Goal: Task Accomplishment & Management: Complete application form

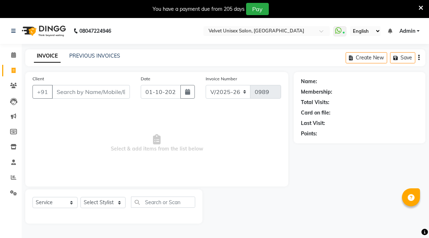
select select "5384"
select select "service"
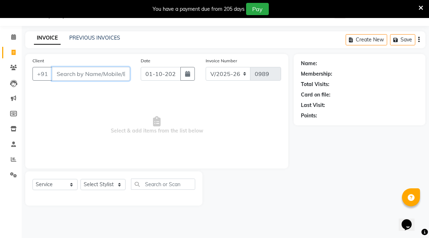
drag, startPoint x: 62, startPoint y: 70, endPoint x: 338, endPoint y: 112, distance: 279.5
click at [62, 70] on input "Client" at bounding box center [91, 74] width 78 height 14
click at [93, 75] on input "9139327471" at bounding box center [72, 74] width 41 height 14
type input "9139327471"
click at [104, 74] on span "Add Client" at bounding box center [111, 73] width 28 height 7
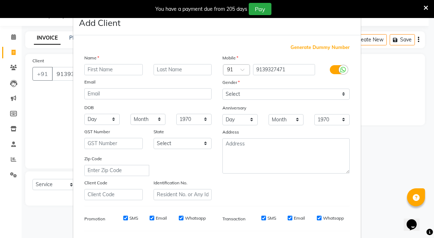
click at [50, 103] on ngb-modal-window "Add Client Generate Dummy Number Name Email DOB Day 01 02 03 04 05 06 07 08 09 …" at bounding box center [217, 119] width 434 height 238
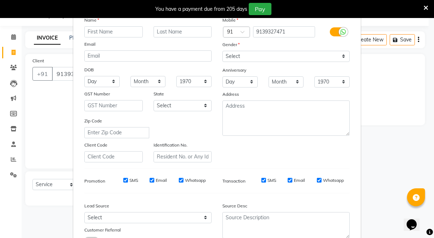
scroll to position [94, 0]
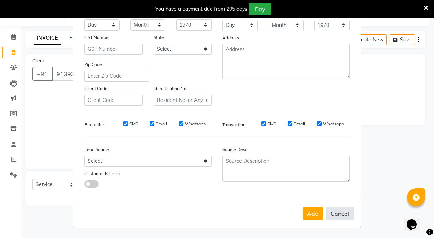
click at [336, 213] on button "Cancel" at bounding box center [340, 214] width 28 height 14
select select
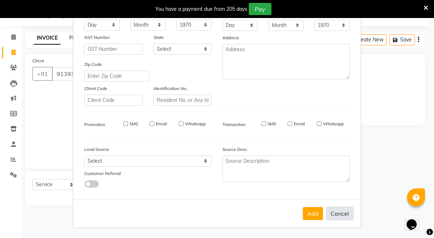
select select
checkbox input "false"
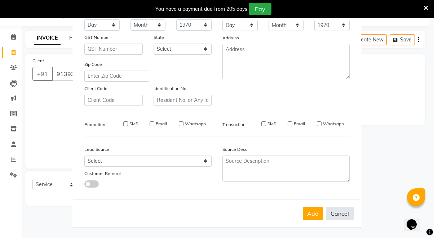
checkbox input "false"
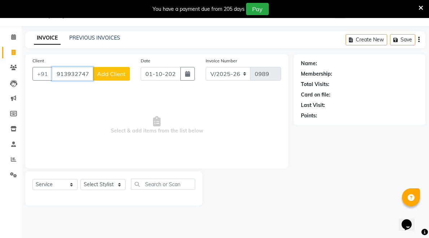
click at [88, 74] on input "9139327471" at bounding box center [72, 74] width 41 height 14
type input "9139327471"
click at [125, 77] on span "Add Client" at bounding box center [111, 73] width 28 height 7
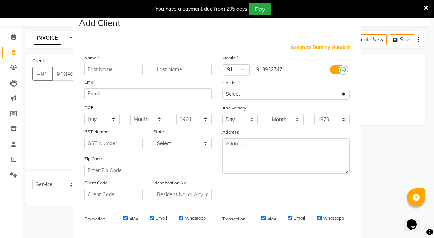
click at [124, 70] on input "text" at bounding box center [113, 69] width 58 height 11
type input "anmol"
drag, startPoint x: 204, startPoint y: 70, endPoint x: 198, endPoint y: 68, distance: 5.7
click at [203, 70] on input "text" at bounding box center [183, 69] width 58 height 11
type input "[PERSON_NAME]"
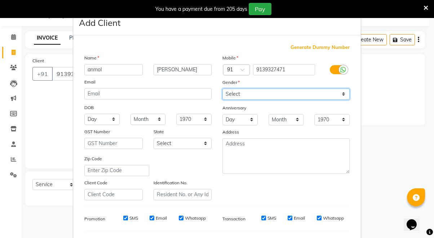
click at [259, 97] on select "Select [DEMOGRAPHIC_DATA] [DEMOGRAPHIC_DATA] Other Prefer Not To Say" at bounding box center [285, 94] width 127 height 11
click at [222, 89] on select "Select [DEMOGRAPHIC_DATA] [DEMOGRAPHIC_DATA] Other Prefer Not To Say" at bounding box center [285, 94] width 127 height 11
click at [247, 96] on select "Select [DEMOGRAPHIC_DATA] [DEMOGRAPHIC_DATA] Other Prefer Not To Say" at bounding box center [285, 94] width 127 height 11
select select "[DEMOGRAPHIC_DATA]"
click at [222, 89] on select "Select [DEMOGRAPHIC_DATA] [DEMOGRAPHIC_DATA] Other Prefer Not To Say" at bounding box center [285, 94] width 127 height 11
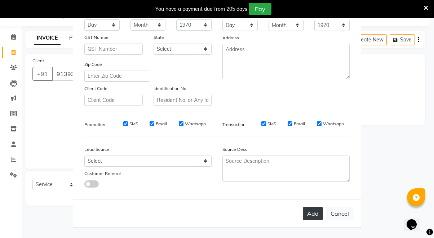
click at [312, 215] on button "Add" at bounding box center [313, 213] width 20 height 13
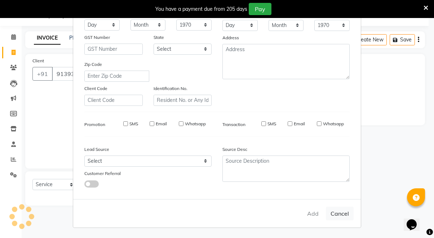
select select
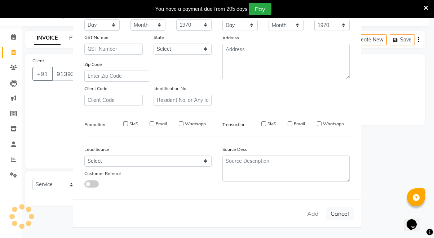
select select
checkbox input "false"
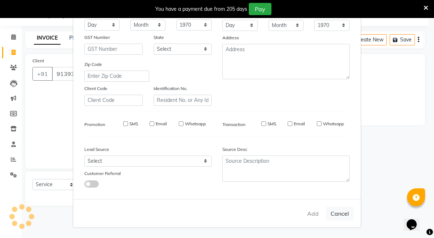
checkbox input "false"
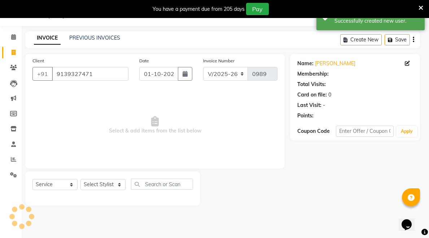
select select "1: Object"
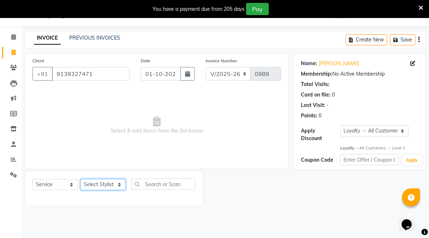
click at [114, 181] on select "Select Stylist [PERSON_NAME] [PERSON_NAME] [PERSON_NAME] sagar nadrekar [PERSON…" at bounding box center [102, 184] width 45 height 11
select select "90584"
click at [80, 179] on select "Select Stylist [PERSON_NAME] [PERSON_NAME] [PERSON_NAME] sagar nadrekar [PERSON…" at bounding box center [102, 184] width 45 height 11
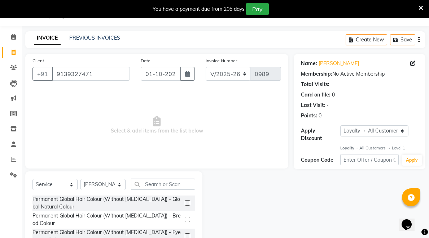
click at [163, 178] on div "Select Service Product Membership Package Voucher Prepaid Gift Card Select Styl…" at bounding box center [113, 225] width 177 height 106
click at [166, 185] on input "text" at bounding box center [163, 184] width 64 height 11
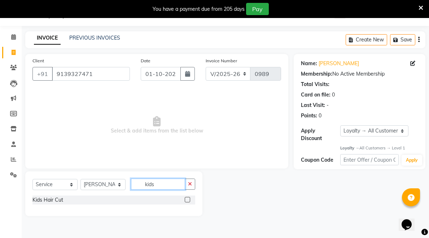
type input "kids"
click at [188, 201] on label at bounding box center [187, 199] width 5 height 5
click at [188, 201] on input "checkbox" at bounding box center [187, 200] width 5 height 5
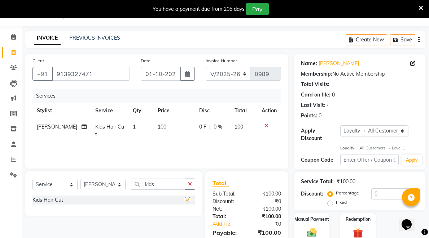
checkbox input "false"
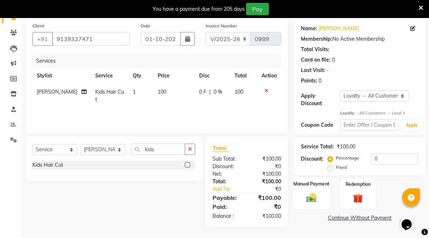
click at [312, 201] on img at bounding box center [311, 198] width 17 height 12
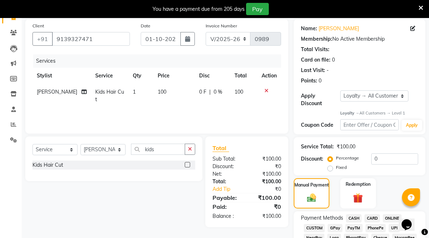
scroll to position [89, 0]
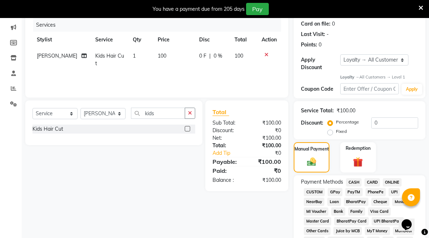
click at [391, 183] on span "ONLINE" at bounding box center [392, 183] width 19 height 8
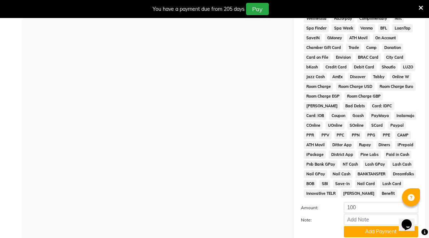
scroll to position [341, 0]
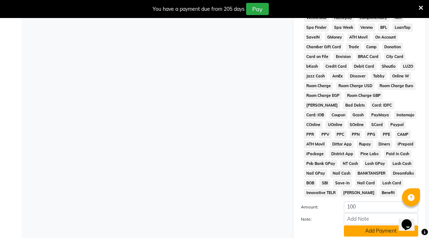
click at [374, 230] on button "Add Payment" at bounding box center [381, 231] width 74 height 11
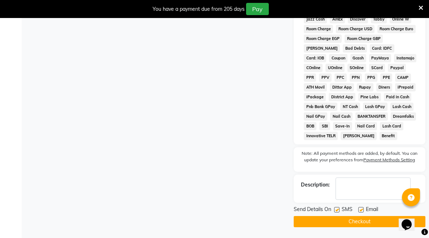
click at [360, 220] on button "Checkout" at bounding box center [360, 221] width 132 height 11
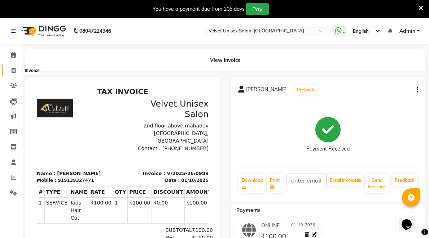
click at [14, 74] on span at bounding box center [13, 71] width 13 height 8
select select "5384"
select select "service"
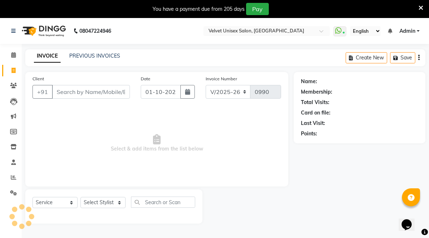
scroll to position [18, 0]
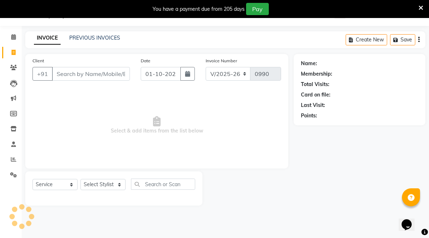
click at [80, 75] on input "Client" at bounding box center [91, 74] width 78 height 14
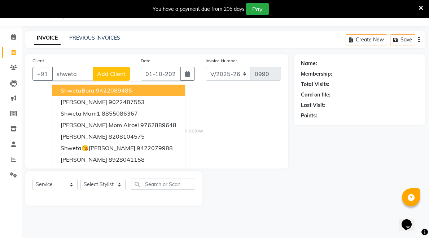
click at [86, 76] on input "shweta" at bounding box center [72, 74] width 41 height 14
type input "s"
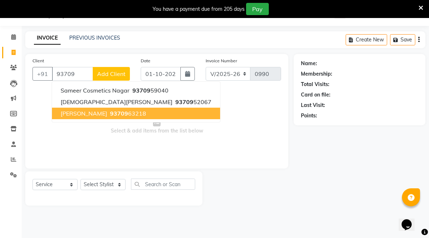
click at [112, 116] on span "93709" at bounding box center [119, 113] width 18 height 7
type input "9370963218"
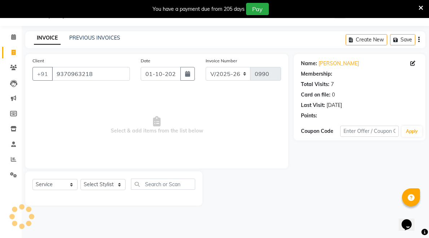
select select "1: Object"
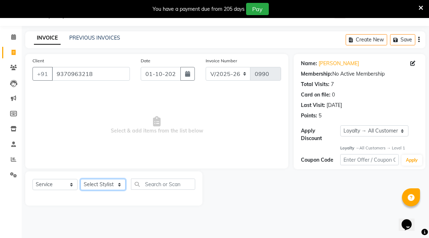
click at [111, 184] on select "Select Stylist [PERSON_NAME] [PERSON_NAME] [PERSON_NAME] sagar nadrekar [PERSON…" at bounding box center [102, 184] width 45 height 11
select select "35743"
click at [80, 179] on select "Select Stylist [PERSON_NAME] [PERSON_NAME] [PERSON_NAME] sagar nadrekar [PERSON…" at bounding box center [102, 184] width 45 height 11
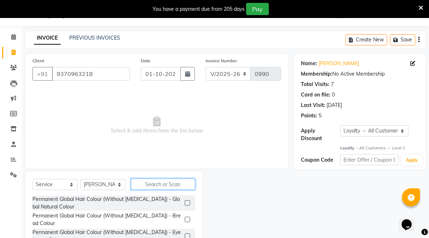
click at [151, 184] on input "text" at bounding box center [163, 184] width 64 height 11
click at [157, 189] on input "text" at bounding box center [163, 184] width 64 height 11
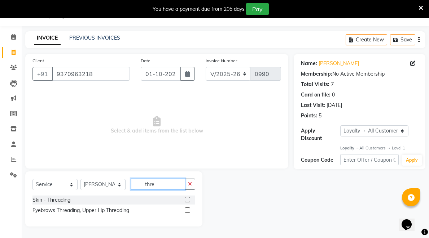
type input "thre"
click at [186, 211] on label at bounding box center [187, 210] width 5 height 5
click at [186, 211] on input "checkbox" at bounding box center [187, 210] width 5 height 5
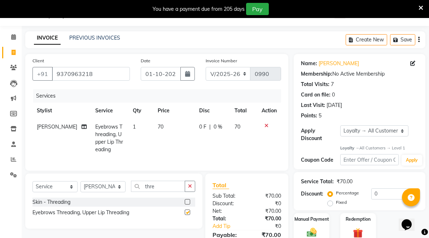
checkbox input "false"
click at [157, 133] on td "70" at bounding box center [173, 138] width 41 height 39
select select "35743"
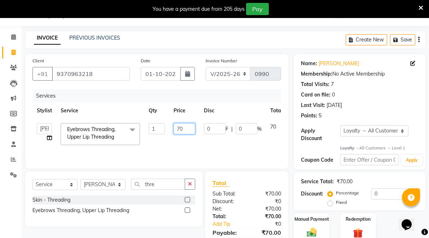
click at [185, 132] on input "70" at bounding box center [184, 128] width 22 height 11
type input "7"
type input "250"
click at [271, 138] on tr "[PERSON_NAME] [PERSON_NAME] [PERSON_NAME] sagar nadrekar [PERSON_NAME] [PERSON_…" at bounding box center [171, 134] width 278 height 31
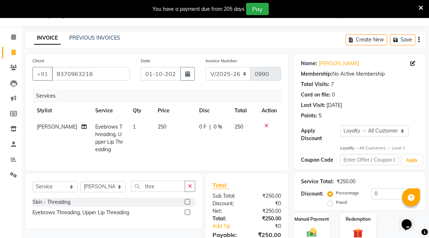
scroll to position [54, 0]
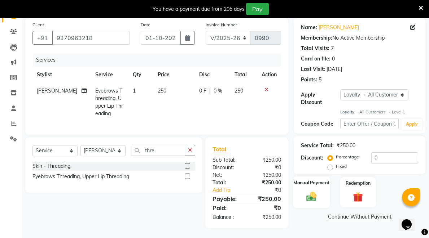
click at [310, 198] on img at bounding box center [311, 197] width 17 height 12
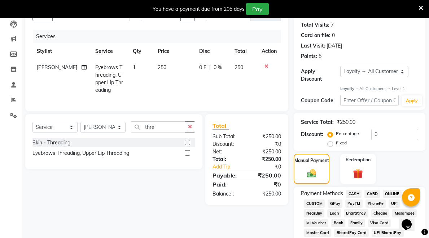
scroll to position [90, 0]
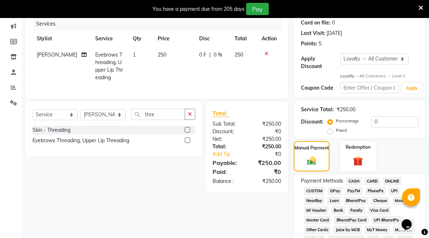
click at [395, 183] on span "ONLINE" at bounding box center [392, 181] width 19 height 8
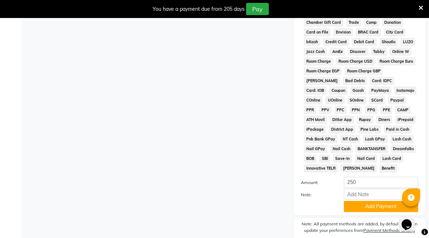
scroll to position [396, 0]
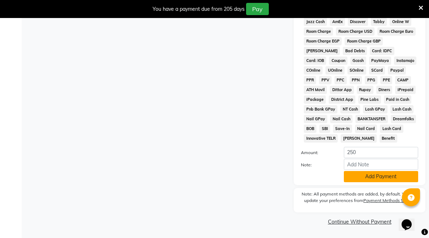
click at [385, 179] on button "Add Payment" at bounding box center [381, 176] width 74 height 11
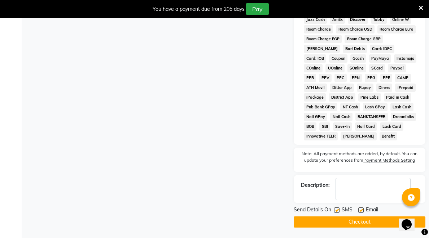
scroll to position [398, 0]
click at [365, 220] on button "Checkout" at bounding box center [360, 221] width 132 height 11
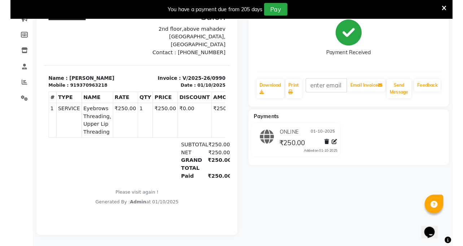
scroll to position [96, 0]
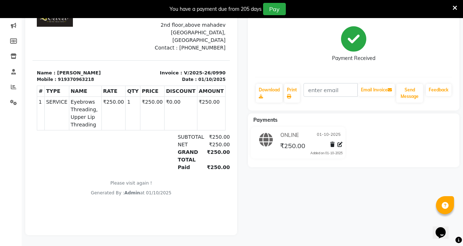
click at [428, 5] on icon at bounding box center [454, 8] width 5 height 6
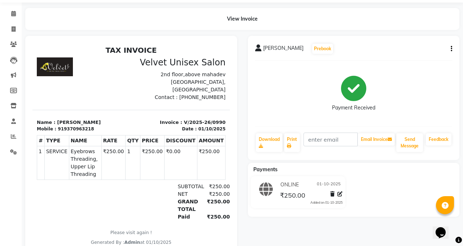
scroll to position [36, 0]
